Goal: Task Accomplishment & Management: Use online tool/utility

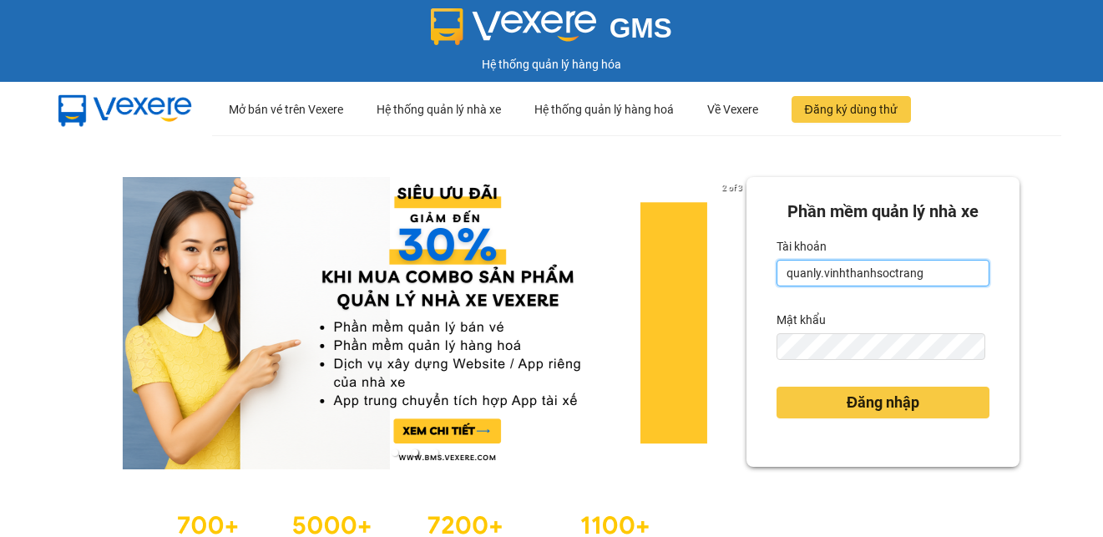
type input "quanly.vinhthanhsoctrang"
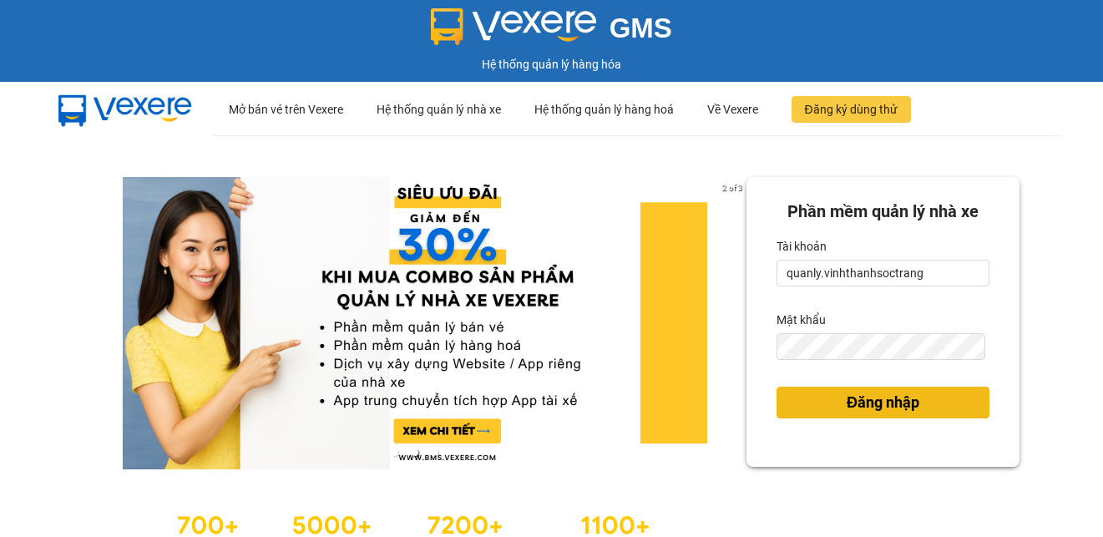
click at [824, 415] on button "Đăng nhập" at bounding box center [882, 402] width 213 height 32
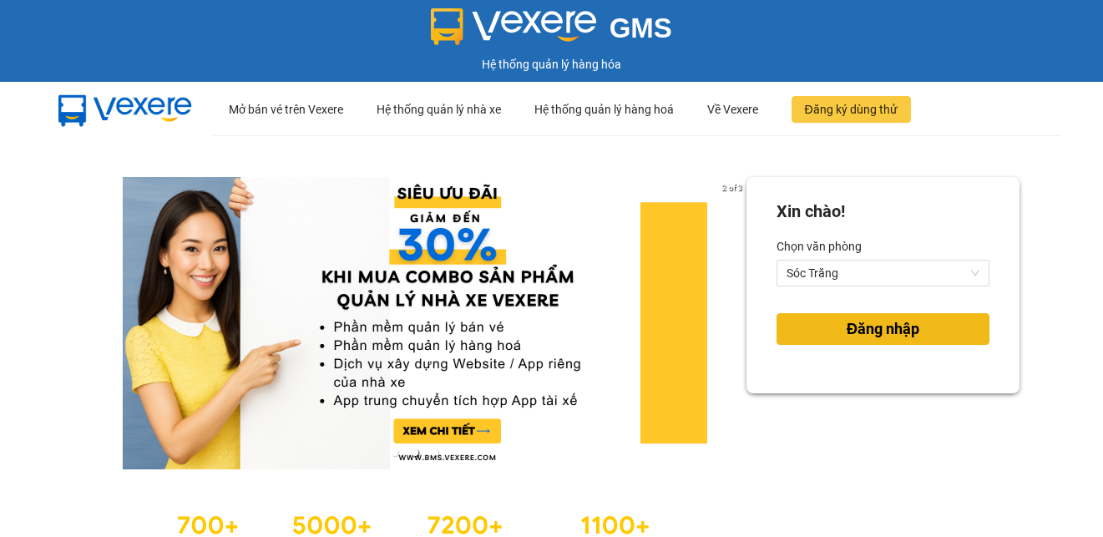
click at [846, 333] on span "Đăng nhập" at bounding box center [882, 328] width 73 height 23
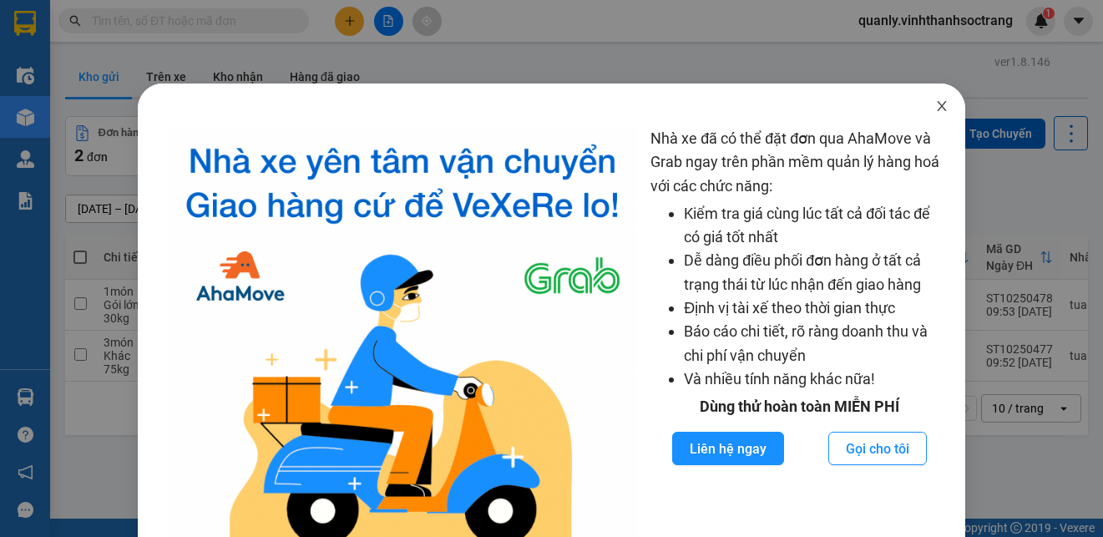
click at [936, 107] on span "Close" at bounding box center [941, 106] width 47 height 47
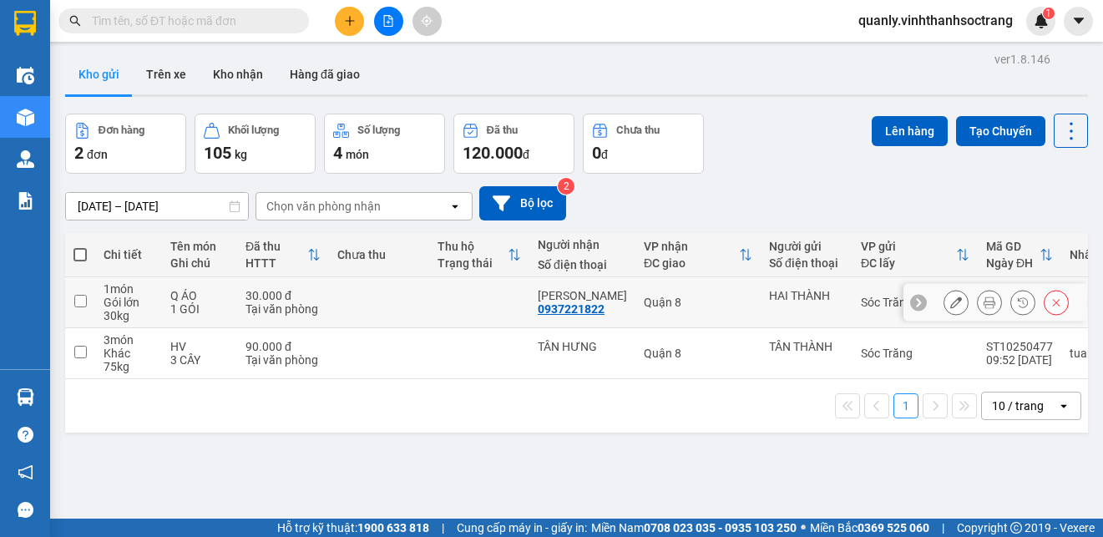
scroll to position [77, 0]
